Goal: Task Accomplishment & Management: Manage account settings

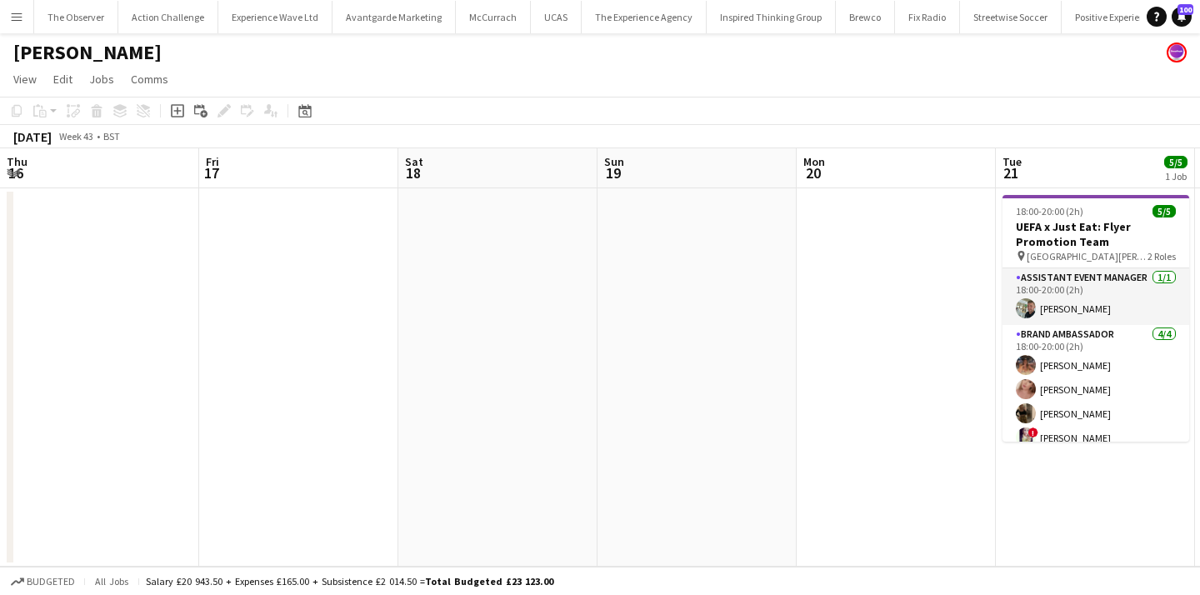
scroll to position [0, 823]
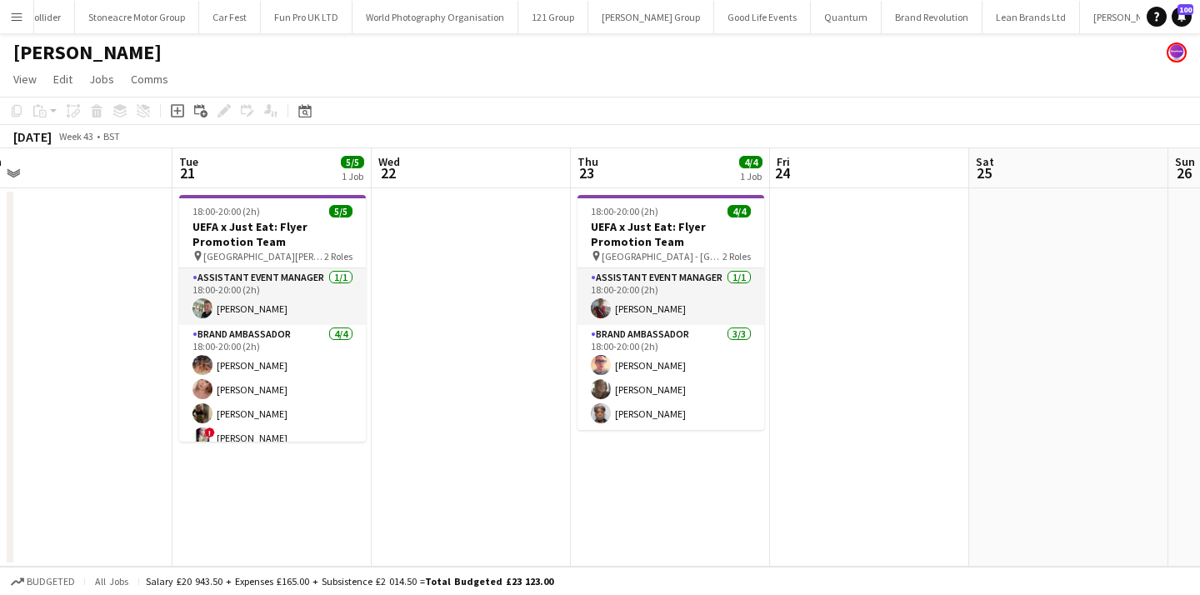
click at [23, 14] on app-icon "Menu" at bounding box center [16, 16] width 13 height 13
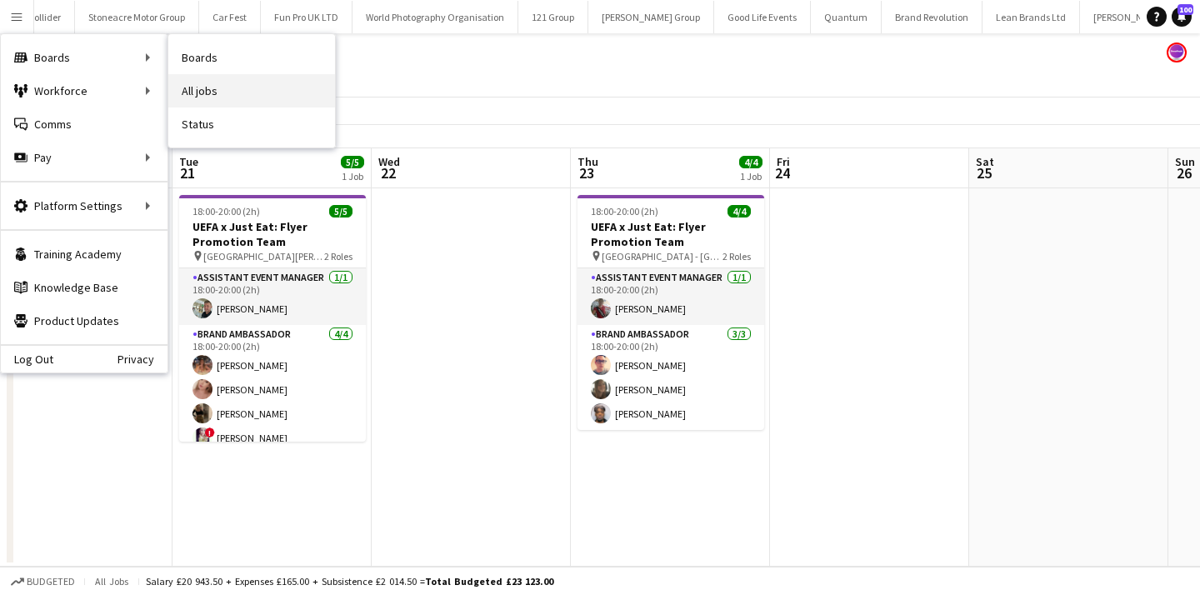
click at [208, 103] on link "All jobs" at bounding box center [251, 90] width 167 height 33
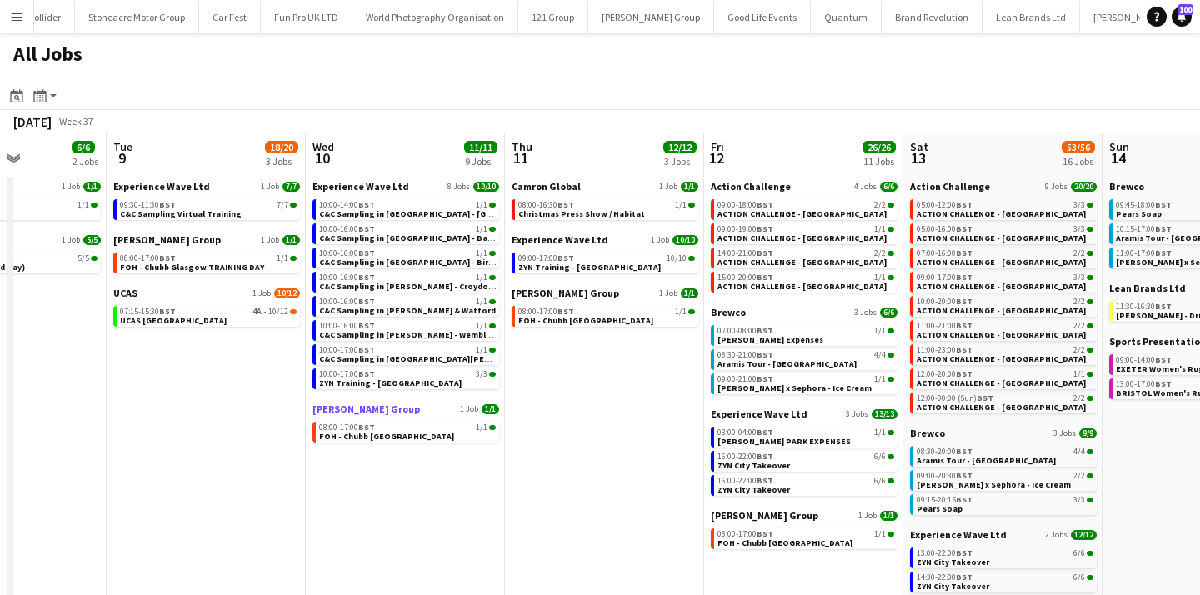
scroll to position [0, 490]
click at [962, 341] on app-calendar-brief-board "Action Challenge 9 Jobs 20/20 05:00-12:00 BST 3/3 ACTION CHALLENGE - LONDON 05:…" at bounding box center [1004, 296] width 187 height 233
click at [962, 329] on span "ACTION CHALLENGE - [GEOGRAPHIC_DATA]" at bounding box center [1002, 334] width 169 height 11
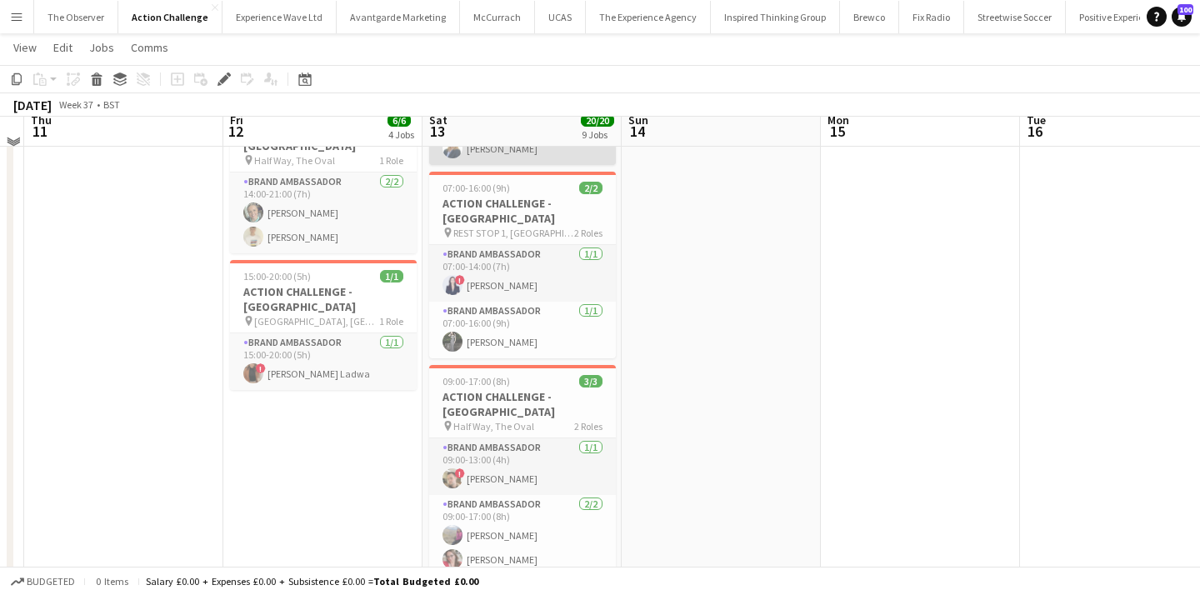
scroll to position [395, 0]
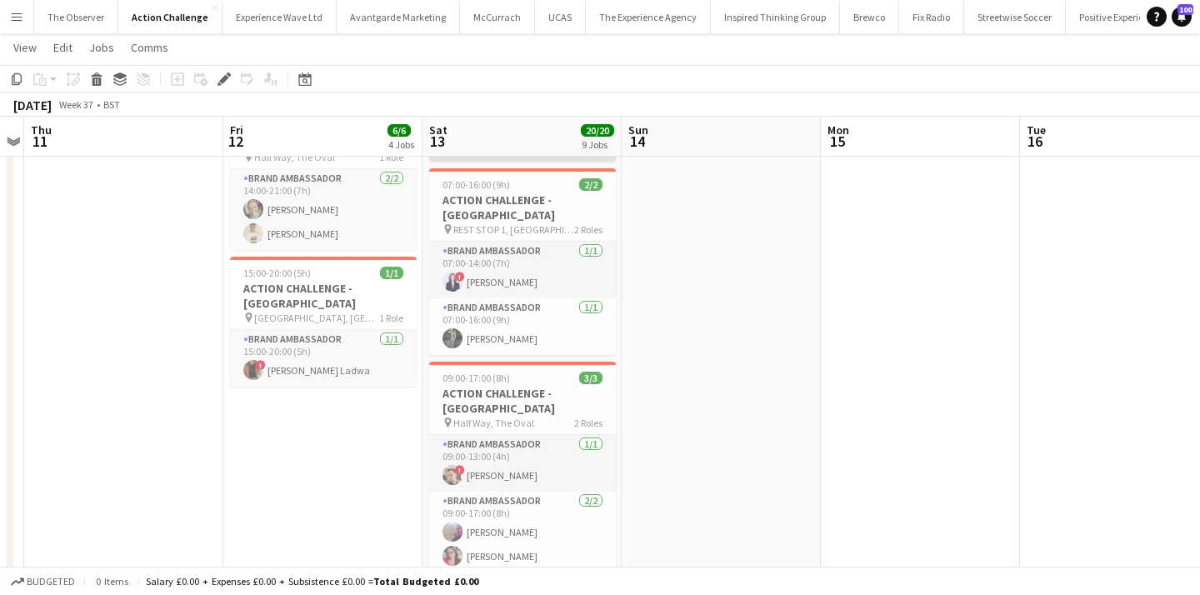
click at [597, 492] on app-card-role "Brand Ambassador [DATE] 09:00-17:00 (8h) [PERSON_NAME] [PERSON_NAME]" at bounding box center [522, 532] width 187 height 81
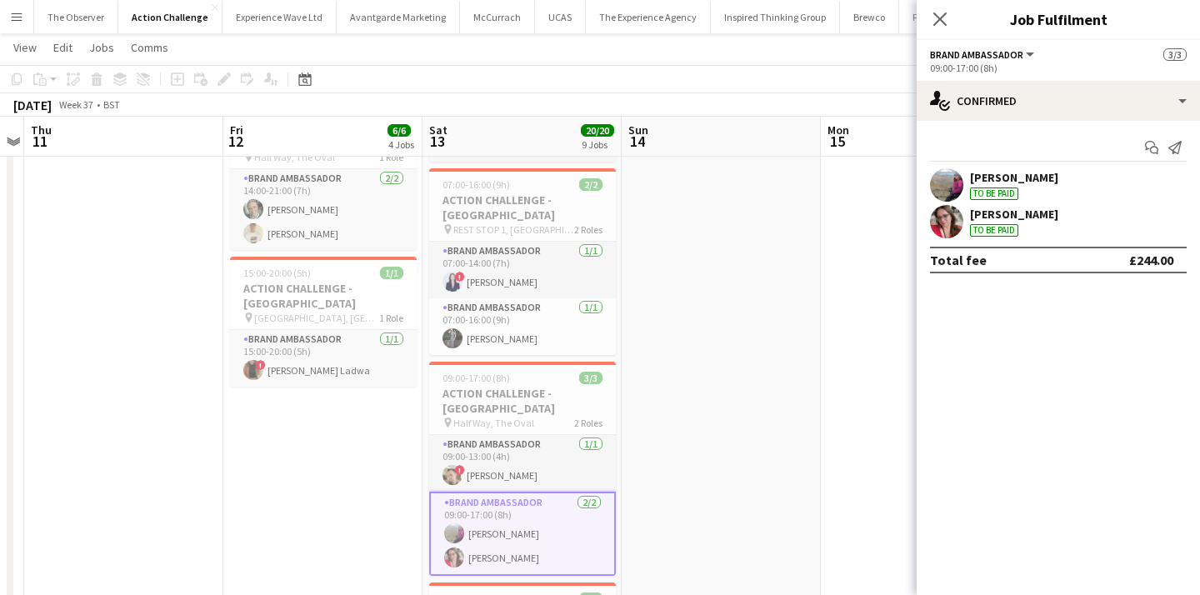
click at [953, 191] on app-user-avatar at bounding box center [946, 184] width 33 height 33
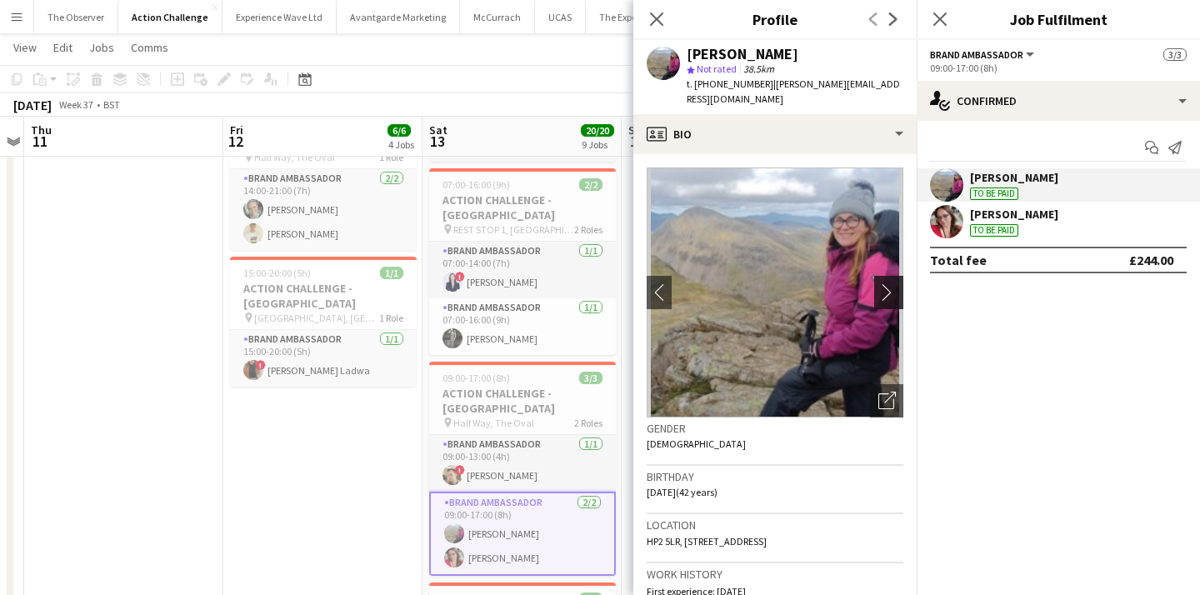
click at [883, 283] on app-icon "chevron-right" at bounding box center [891, 292] width 26 height 18
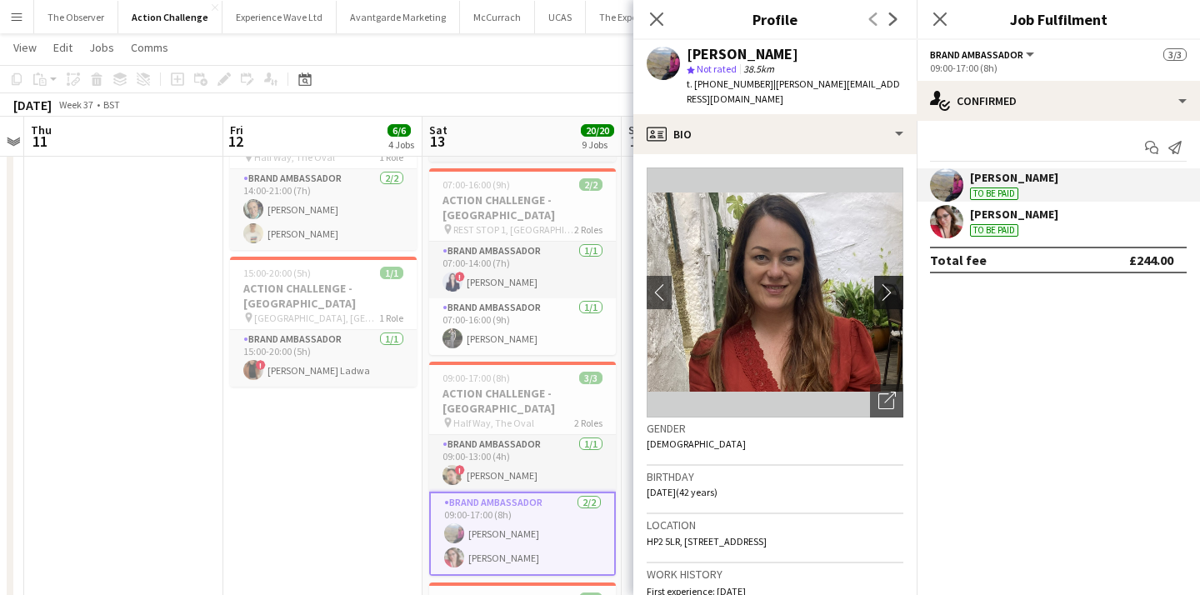
click at [883, 283] on app-icon "chevron-right" at bounding box center [891, 292] width 26 height 18
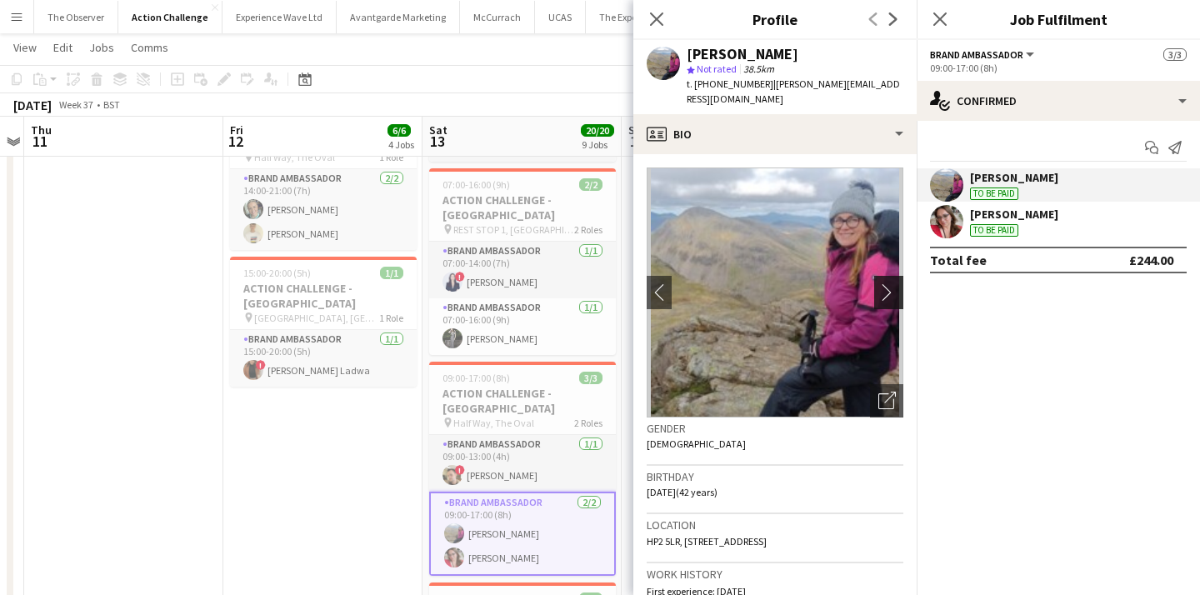
click at [883, 283] on app-icon "chevron-right" at bounding box center [891, 292] width 26 height 18
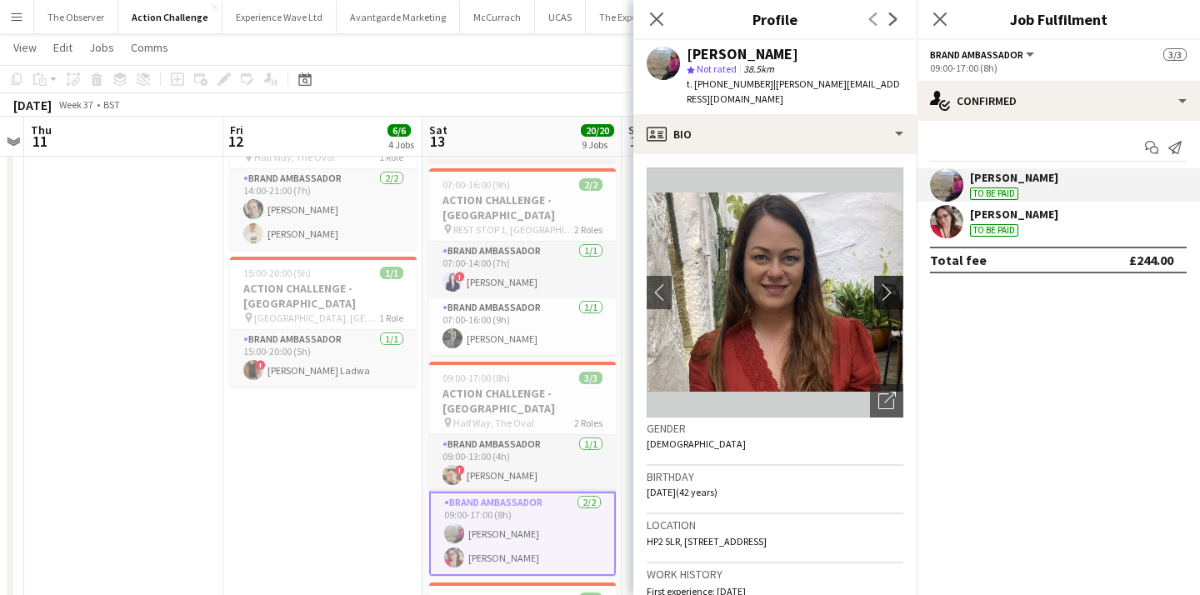
click at [883, 283] on app-icon "chevron-right" at bounding box center [891, 292] width 26 height 18
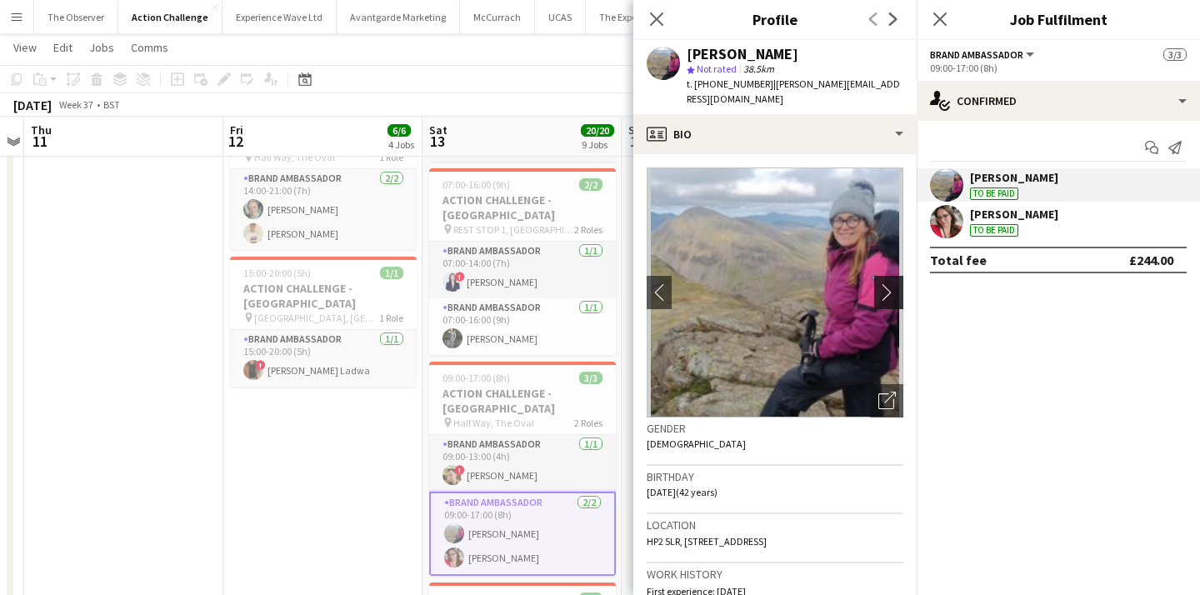
click at [883, 283] on app-icon "chevron-right" at bounding box center [891, 292] width 26 height 18
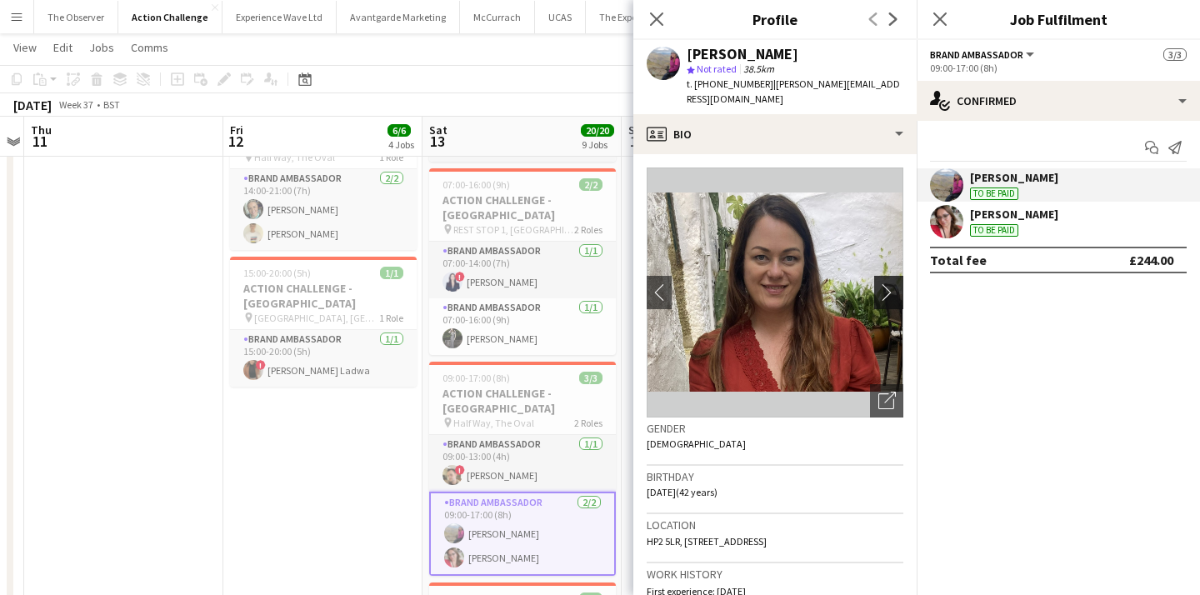
click at [883, 283] on app-icon "chevron-right" at bounding box center [891, 292] width 26 height 18
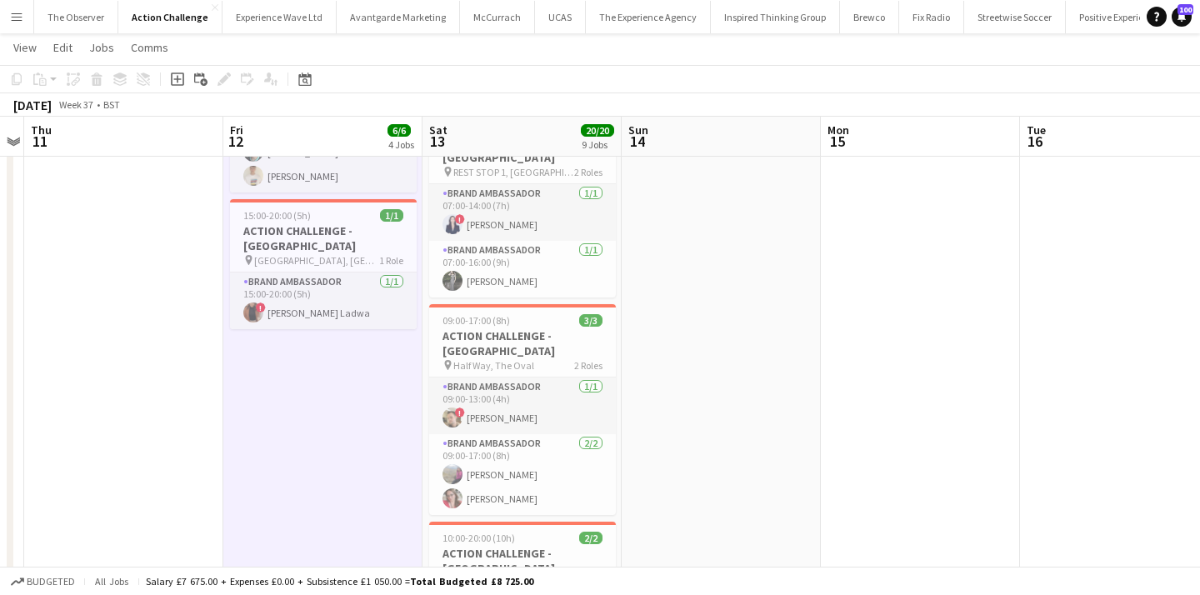
scroll to position [455, 0]
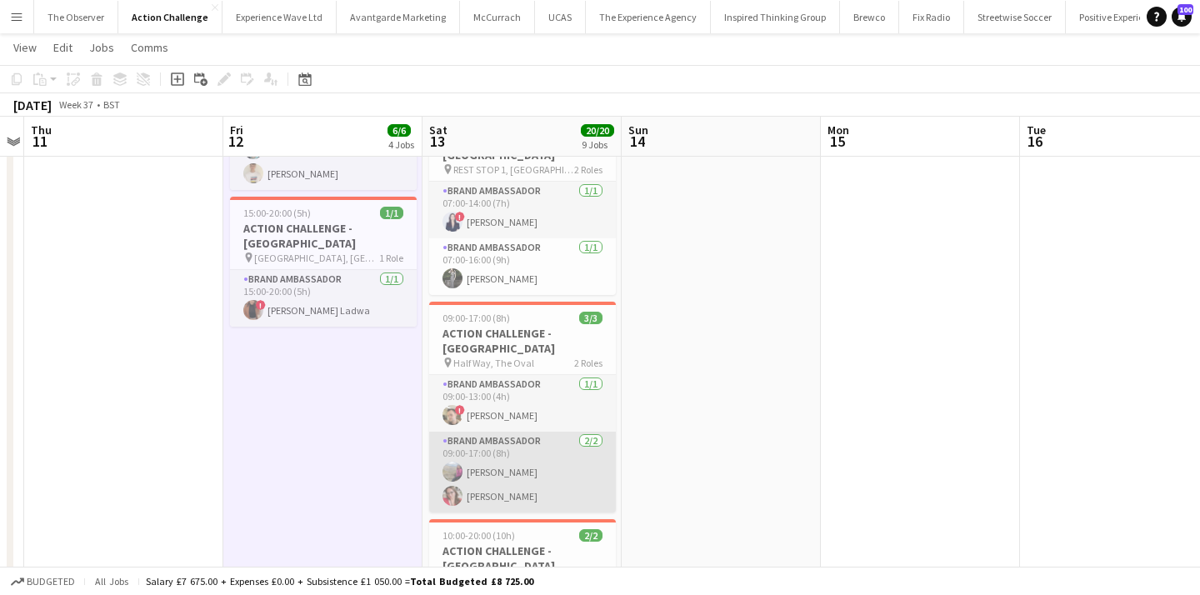
click at [518, 432] on app-card-role "Brand Ambassador [DATE] 09:00-17:00 (8h) [PERSON_NAME] [PERSON_NAME]" at bounding box center [522, 472] width 187 height 81
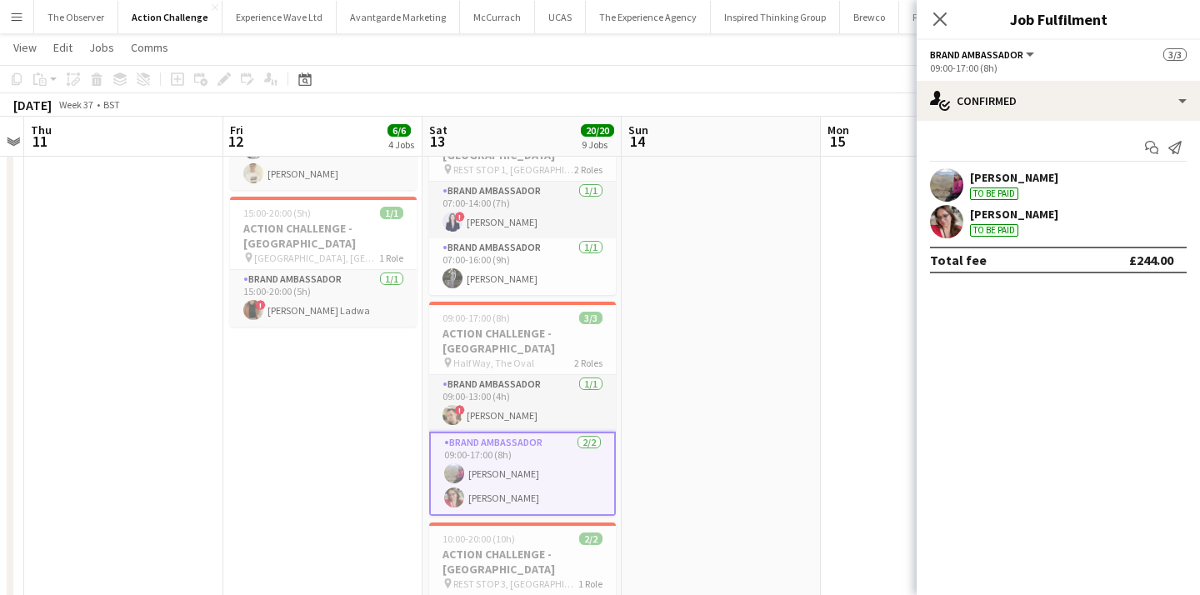
click at [954, 188] on app-user-avatar at bounding box center [946, 184] width 33 height 33
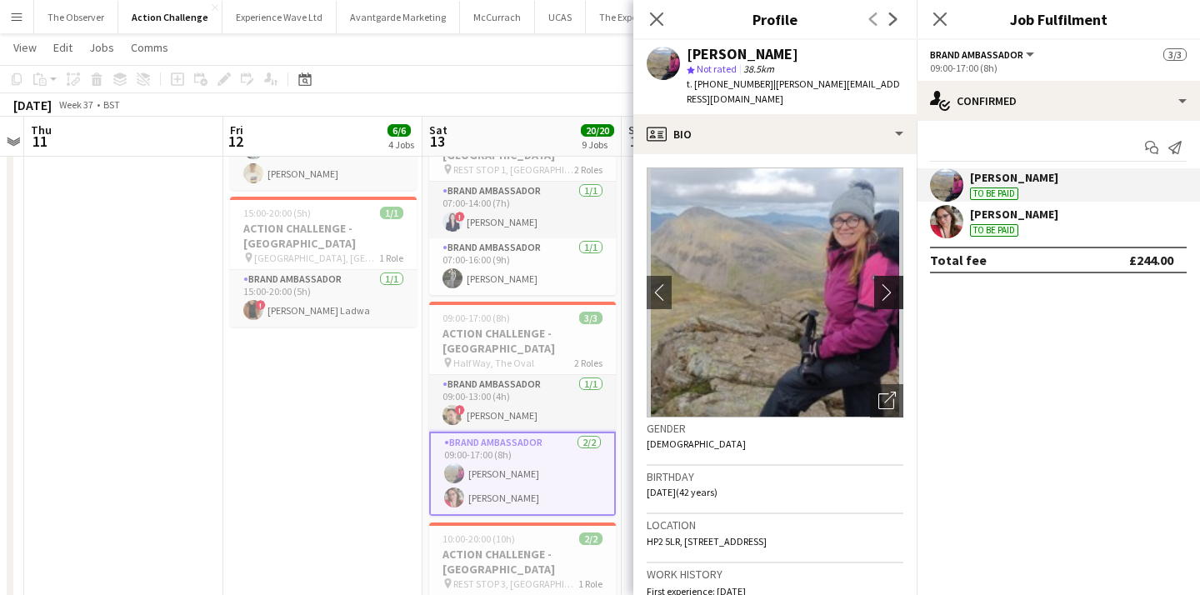
click at [887, 283] on app-icon "chevron-right" at bounding box center [891, 292] width 26 height 18
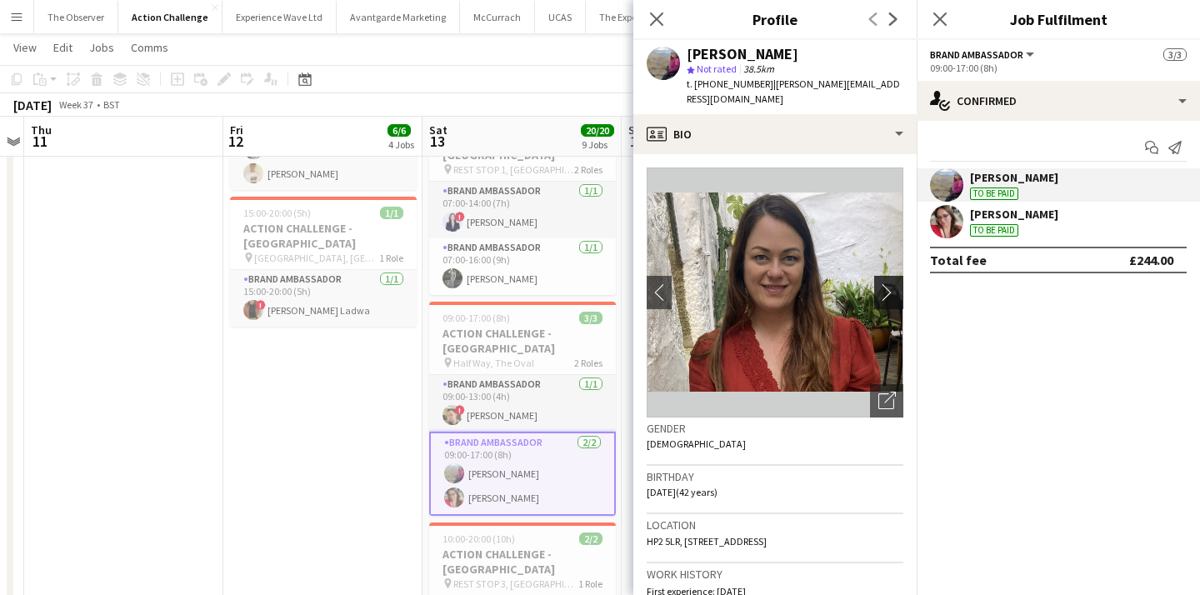
click at [887, 283] on app-icon "chevron-right" at bounding box center [891, 292] width 26 height 18
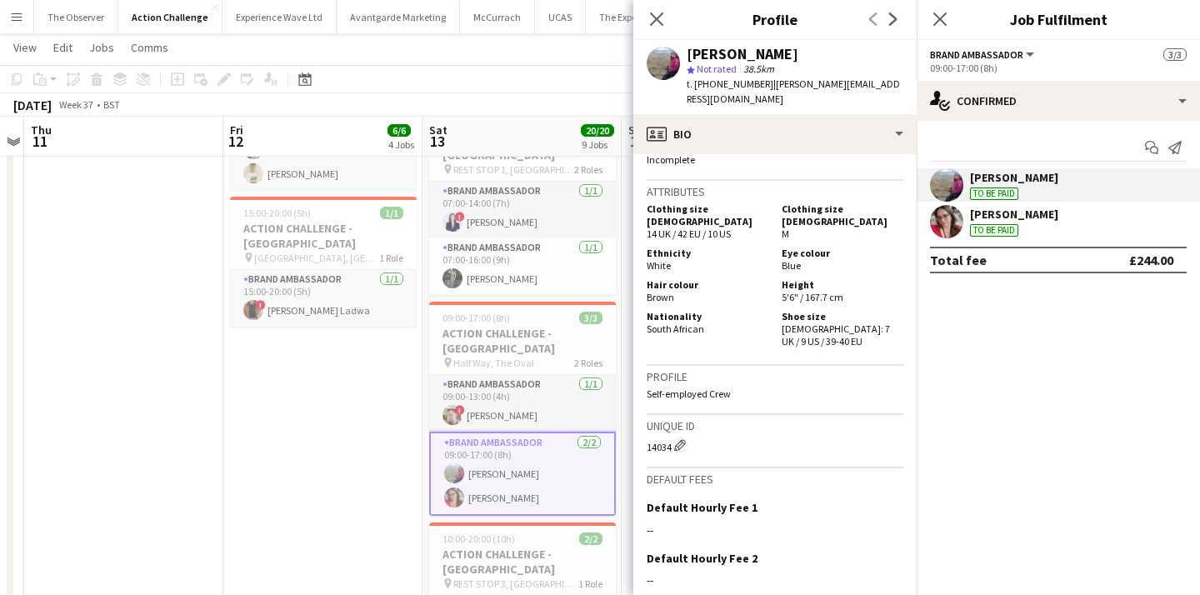
scroll to position [940, 0]
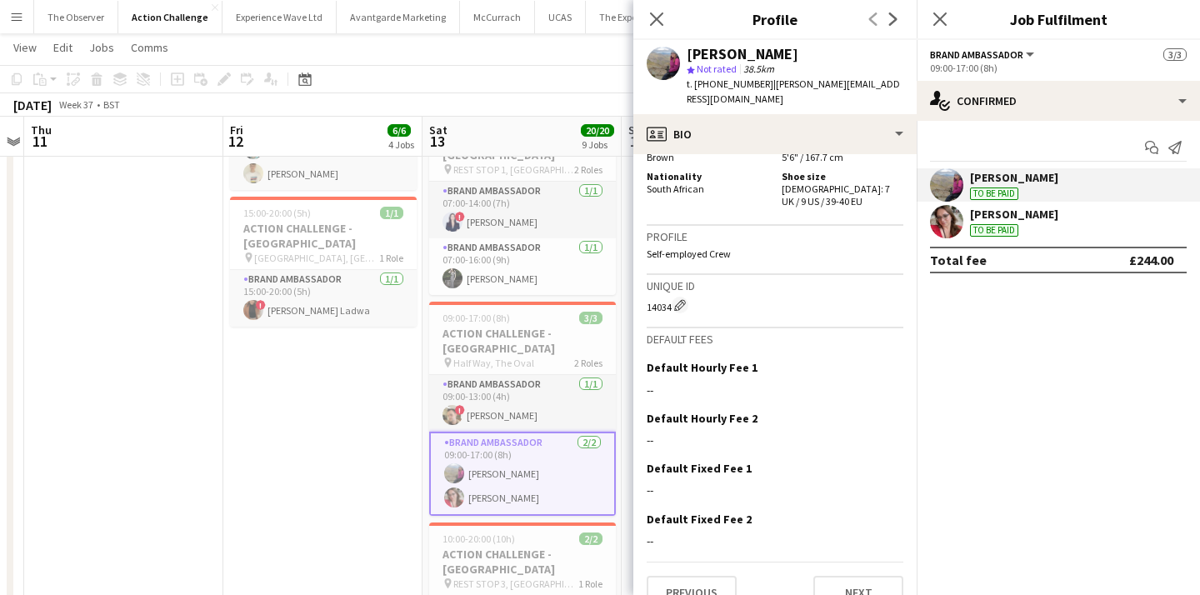
click at [360, 454] on app-date-cell "09:00-18:00 (9h) 2/2 ACTION CHALLENGE - [GEOGRAPHIC_DATA] pin FINISH, [PERSON_N…" at bounding box center [322, 551] width 199 height 1639
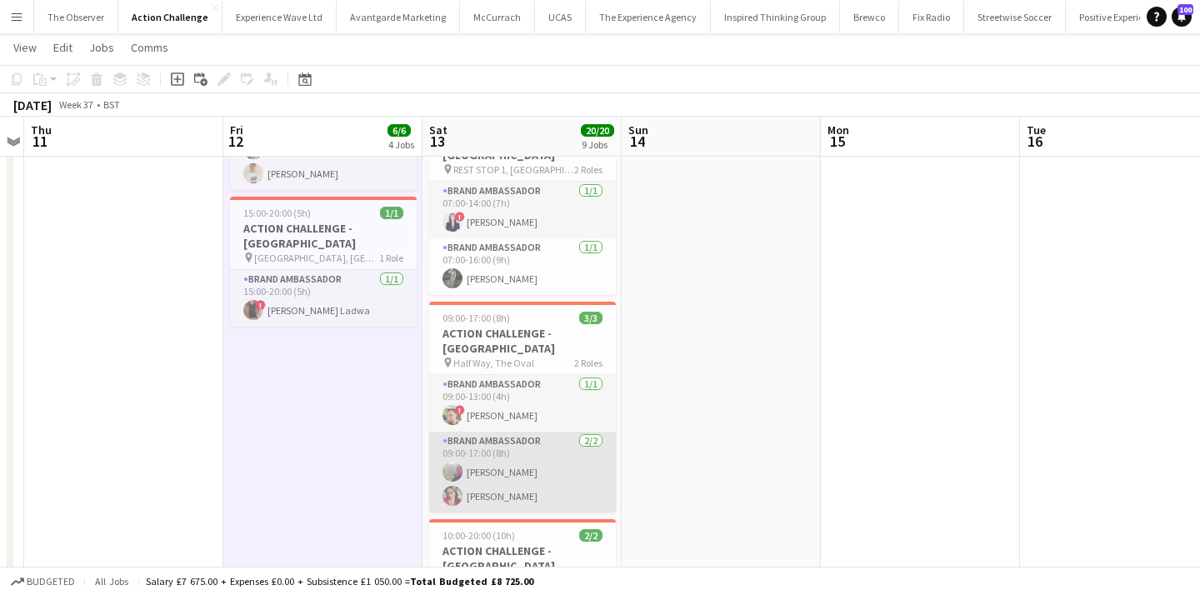
scroll to position [0, 556]
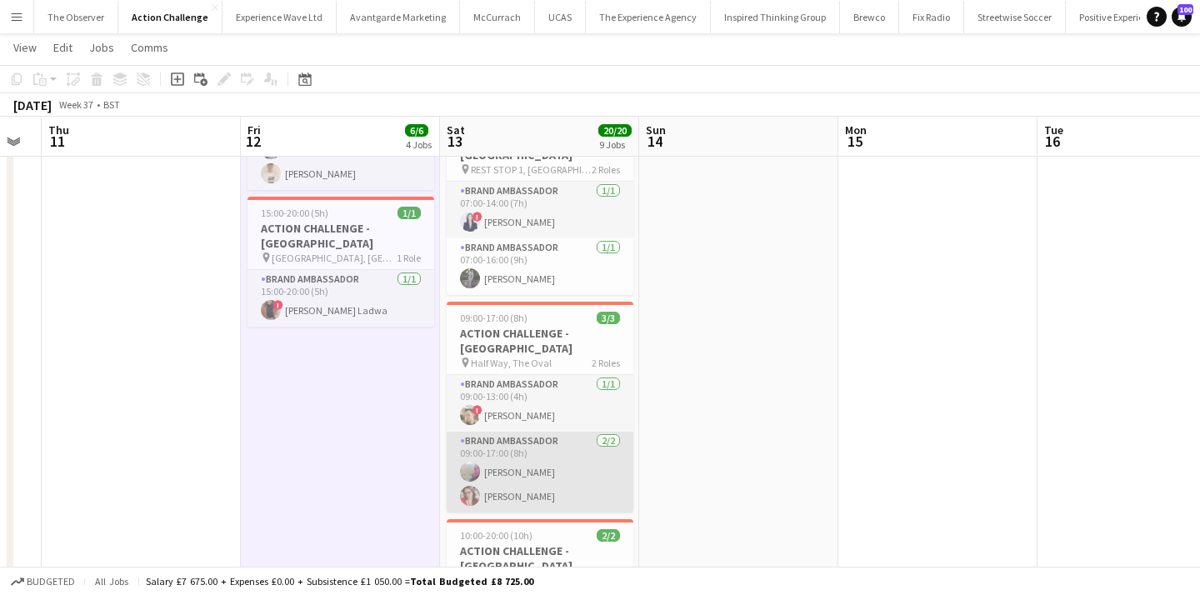
click at [492, 432] on app-card-role "Brand Ambassador [DATE] 09:00-17:00 (8h) [PERSON_NAME] [PERSON_NAME]" at bounding box center [540, 472] width 187 height 81
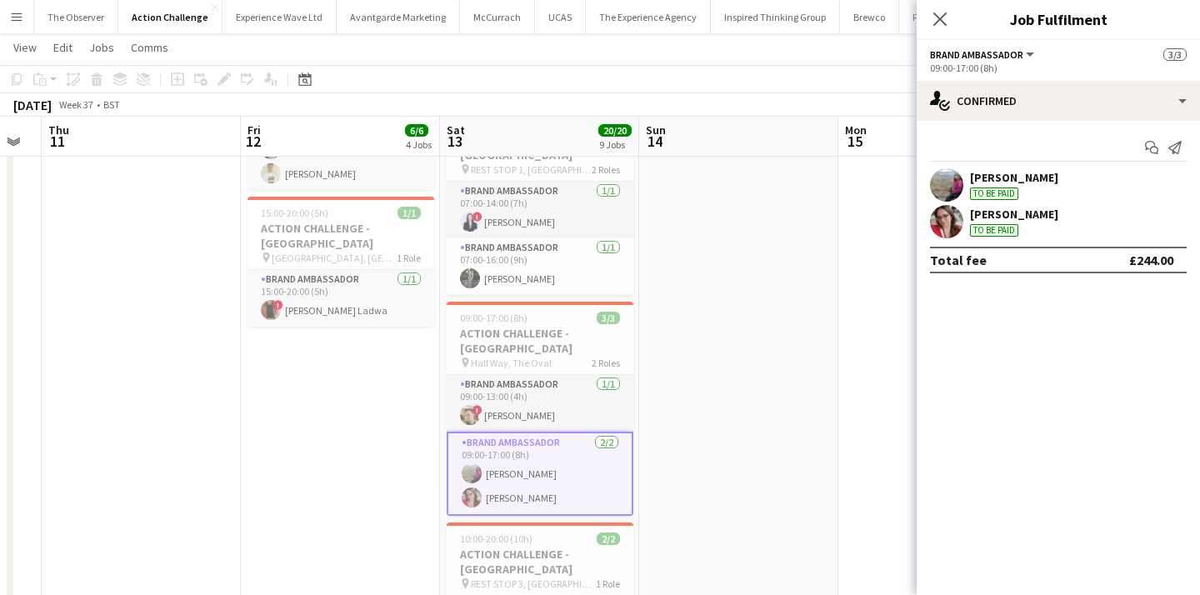
click at [934, 194] on app-user-avatar at bounding box center [946, 184] width 33 height 33
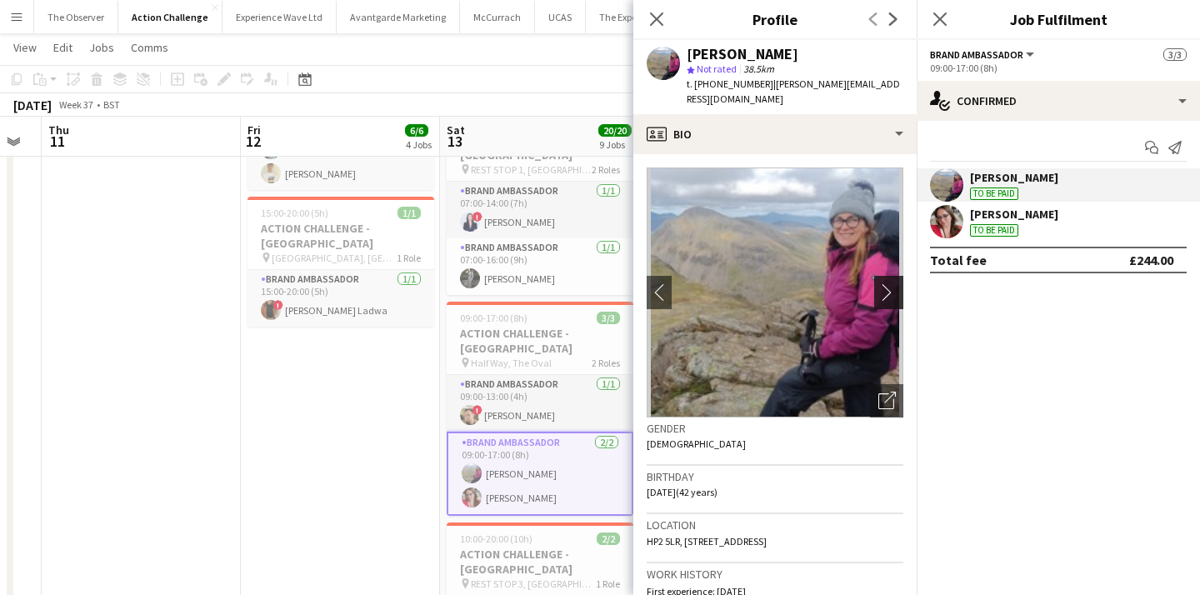
click at [895, 283] on app-icon "chevron-right" at bounding box center [891, 292] width 26 height 18
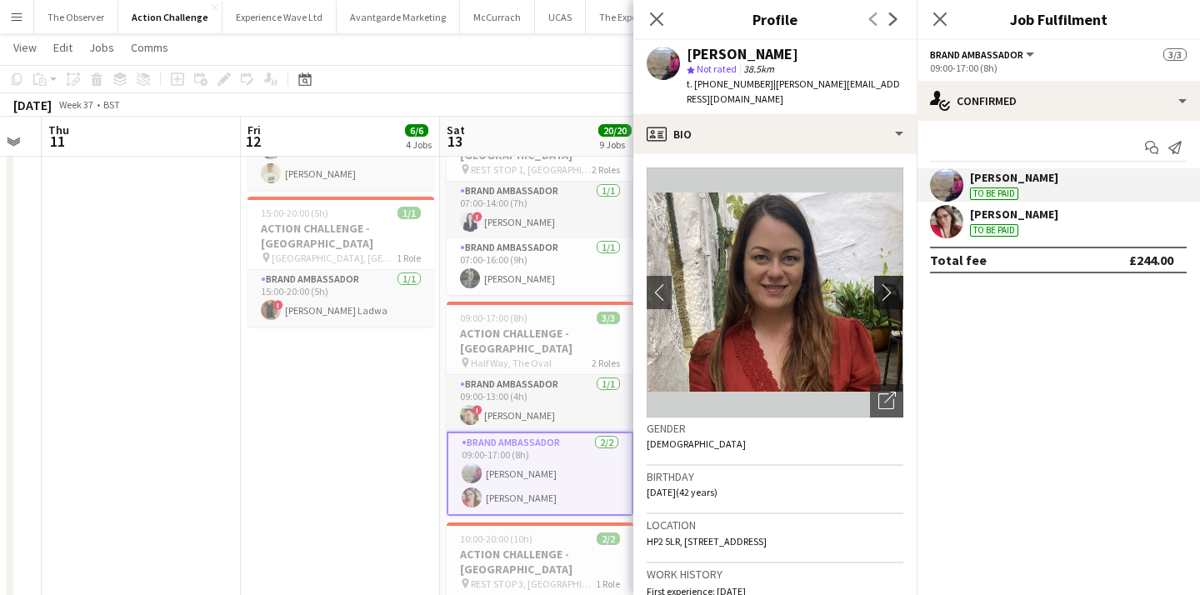
click at [895, 283] on app-icon "chevron-right" at bounding box center [891, 292] width 26 height 18
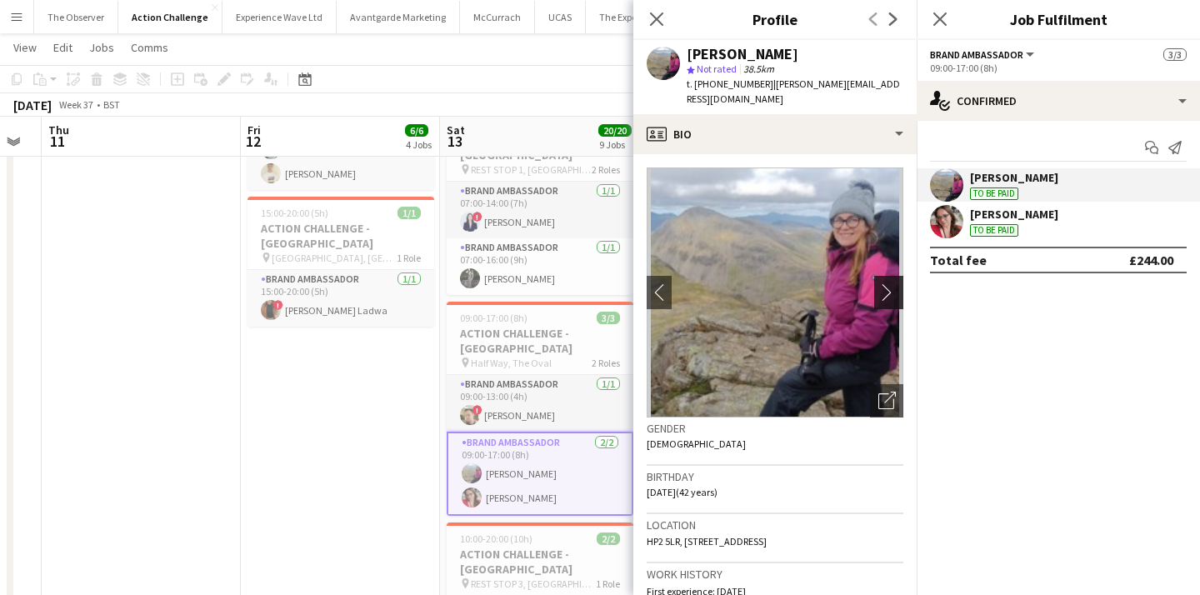
click at [895, 283] on app-icon "chevron-right" at bounding box center [891, 292] width 26 height 18
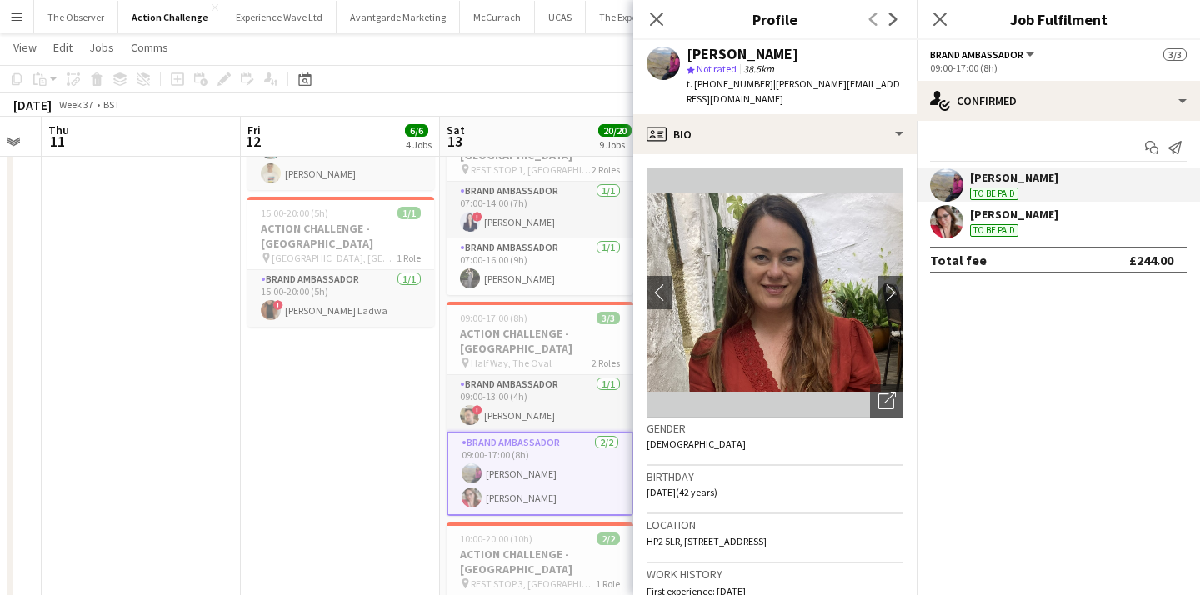
click at [401, 398] on app-date-cell "09:00-18:00 (9h) 2/2 ACTION CHALLENGE - [GEOGRAPHIC_DATA] pin FINISH, [PERSON_N…" at bounding box center [340, 551] width 199 height 1639
